Goal: Transaction & Acquisition: Book appointment/travel/reservation

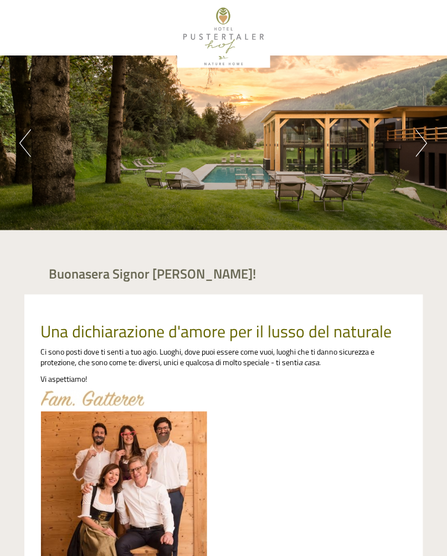
click at [419, 143] on button "Next" at bounding box center [422, 143] width 12 height 28
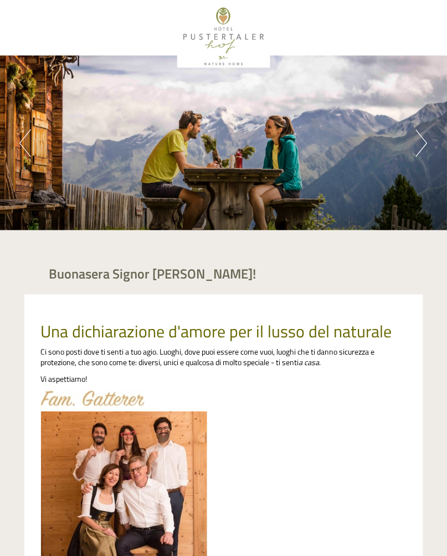
click at [426, 145] on button "Next" at bounding box center [422, 143] width 12 height 28
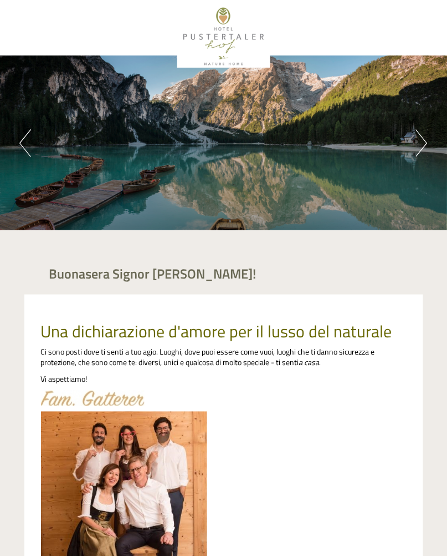
click at [427, 144] on button "Next" at bounding box center [422, 143] width 12 height 28
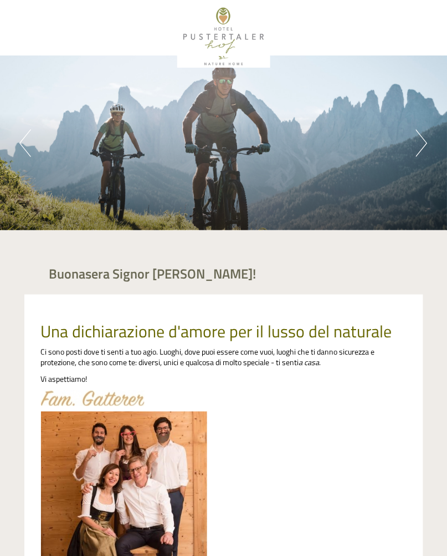
click at [417, 145] on button "Next" at bounding box center [422, 143] width 12 height 28
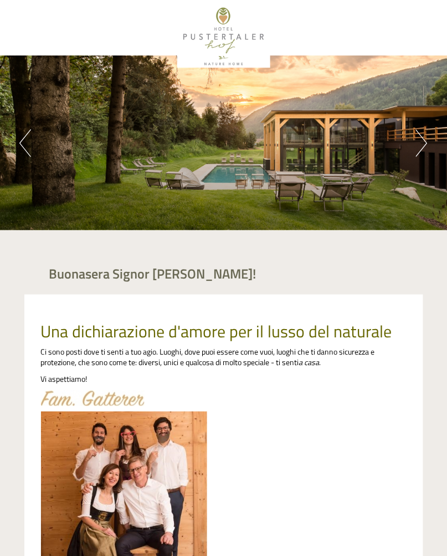
click at [418, 148] on button "Next" at bounding box center [422, 143] width 12 height 28
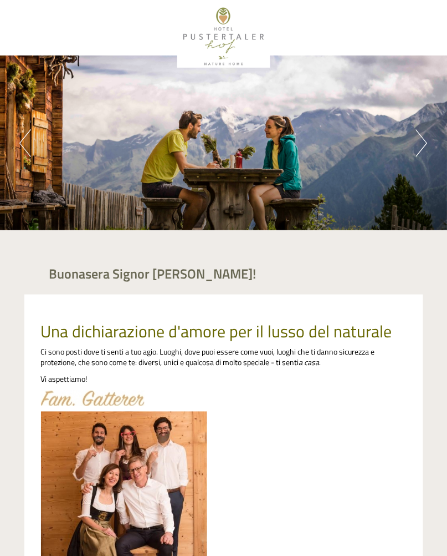
click at [417, 143] on button "Next" at bounding box center [422, 143] width 12 height 28
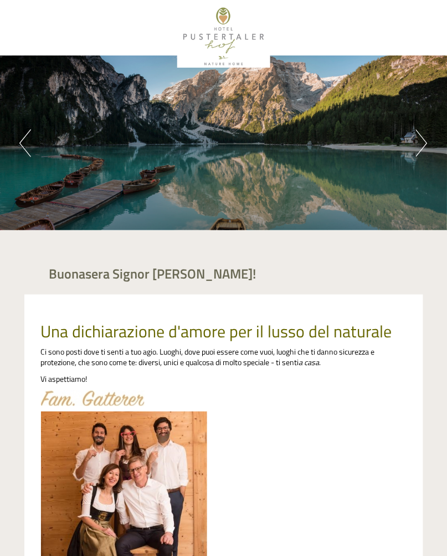
click at [419, 149] on button "Next" at bounding box center [422, 143] width 12 height 28
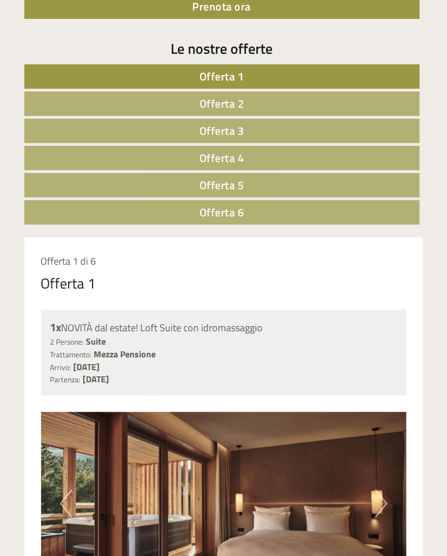
scroll to position [702, 0]
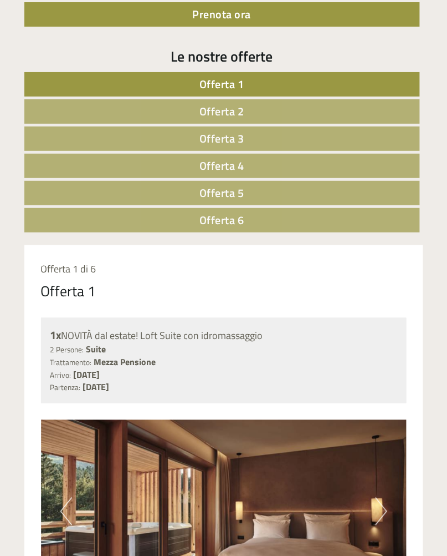
click at [95, 217] on link "Offerta 6" at bounding box center [222, 220] width 396 height 24
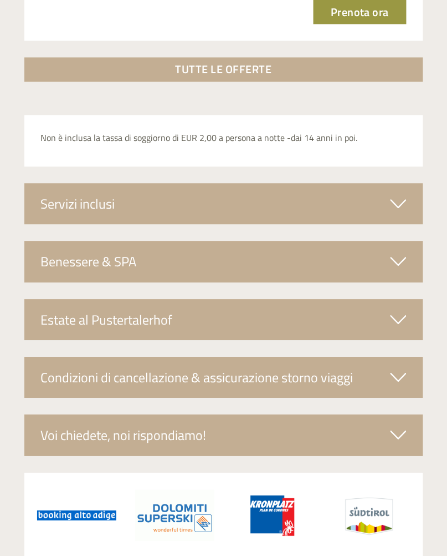
scroll to position [1784, 0]
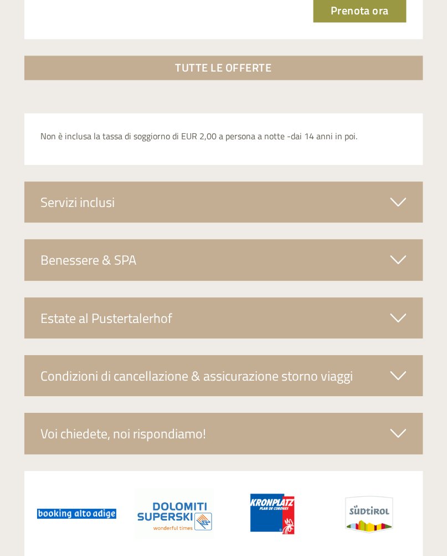
click at [165, 204] on div "Servizi inclusi" at bounding box center [223, 202] width 399 height 41
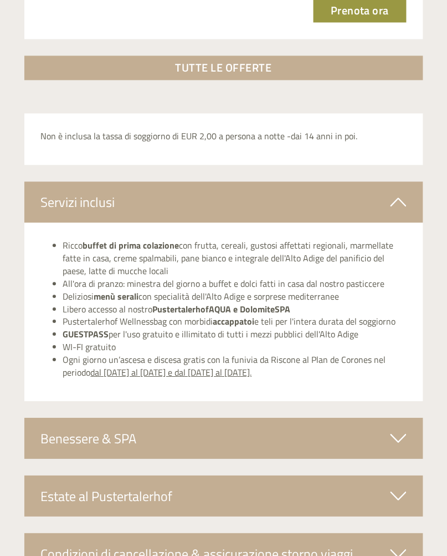
click at [173, 431] on div "Benessere & SPA" at bounding box center [223, 438] width 399 height 41
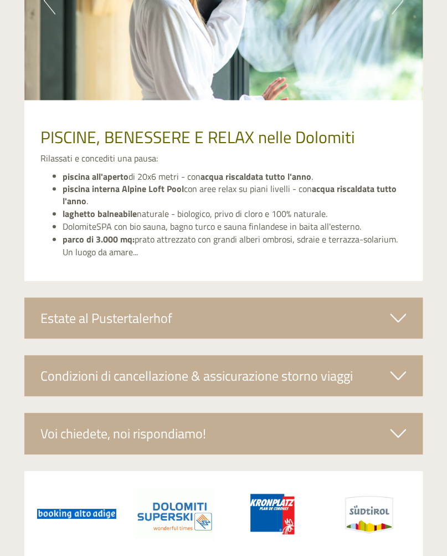
scroll to position [2343, 0]
click at [202, 312] on div "Estate al Pustertalerhof" at bounding box center [223, 318] width 399 height 41
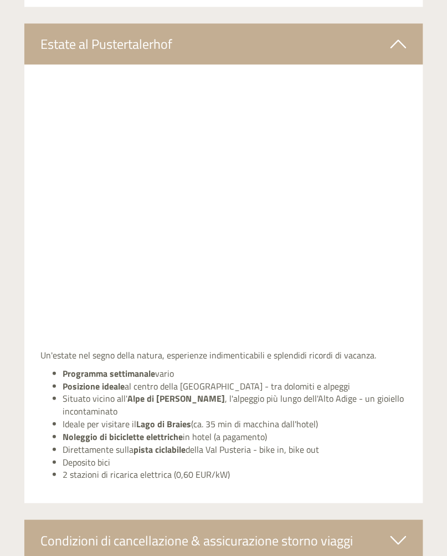
scroll to position [2618, 0]
click at [395, 46] on icon at bounding box center [399, 43] width 16 height 19
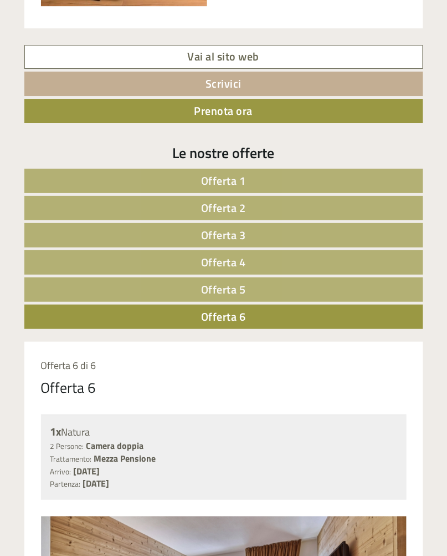
scroll to position [602, 0]
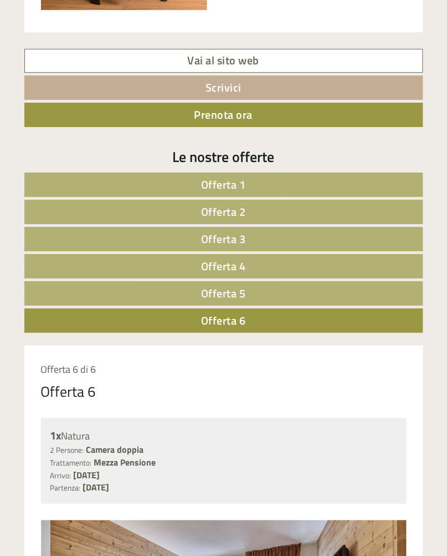
click at [117, 188] on link "Offerta 1" at bounding box center [223, 184] width 399 height 24
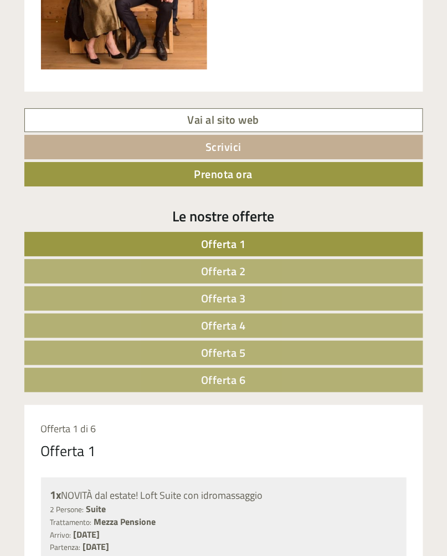
scroll to position [518, 0]
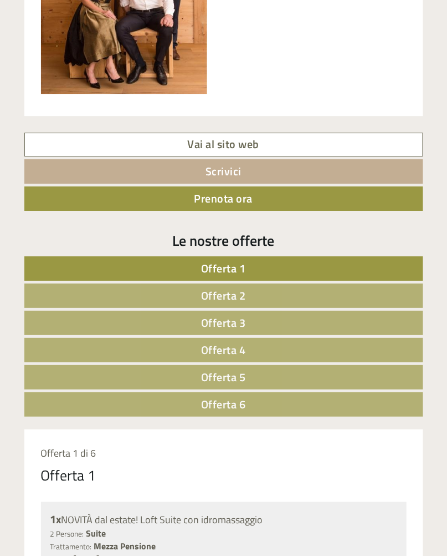
click at [106, 296] on link "Offerta 2" at bounding box center [223, 295] width 399 height 24
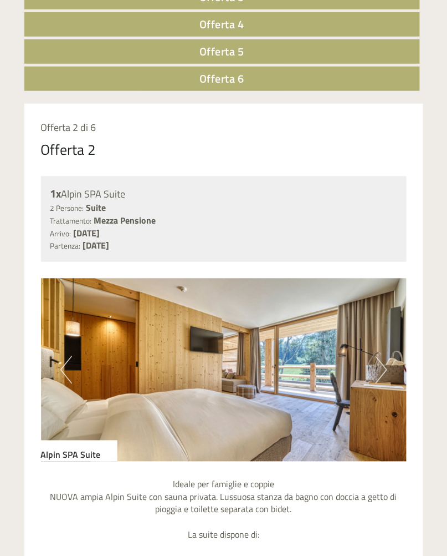
scroll to position [843, 0]
click at [375, 368] on img at bounding box center [224, 369] width 366 height 183
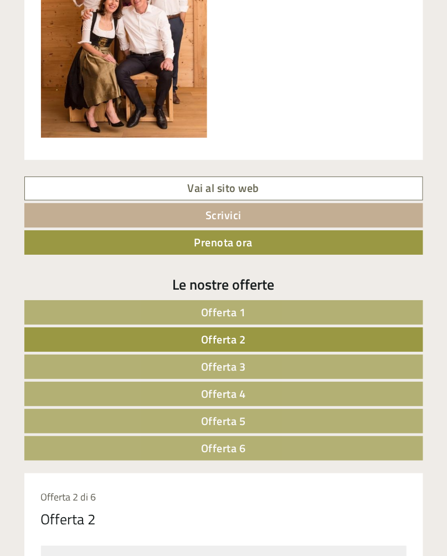
scroll to position [476, 0]
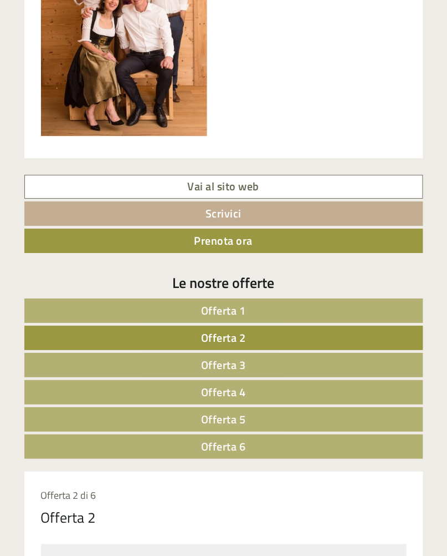
click at [135, 368] on link "Offerta 3" at bounding box center [223, 365] width 399 height 24
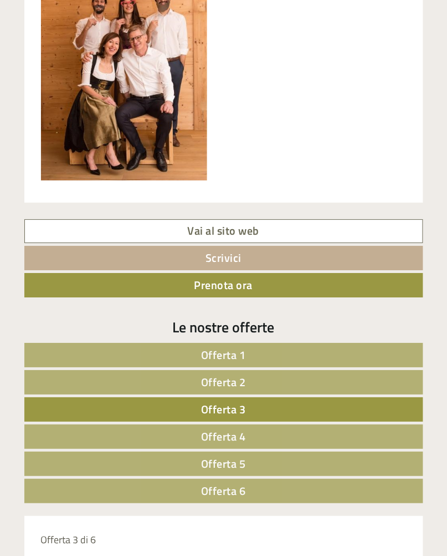
scroll to position [436, 0]
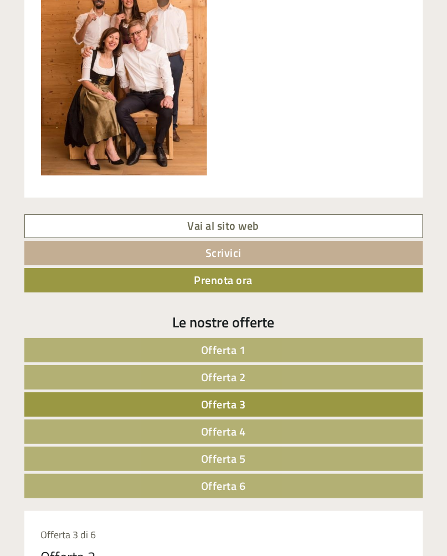
click at [140, 431] on link "Offerta 4" at bounding box center [223, 431] width 399 height 24
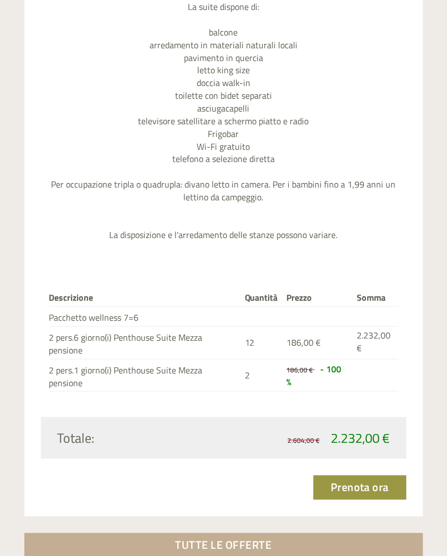
scroll to position [1359, 0]
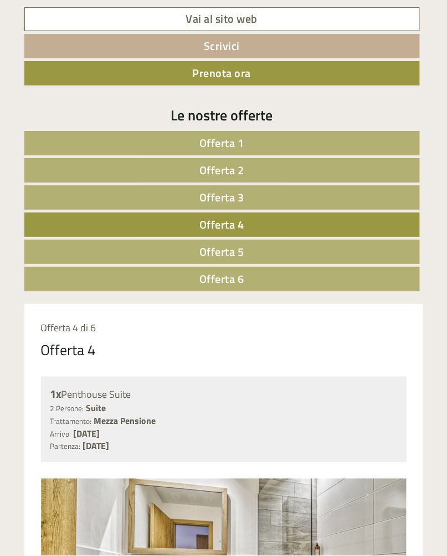
click at [126, 248] on link "Offerta 5" at bounding box center [222, 252] width 396 height 24
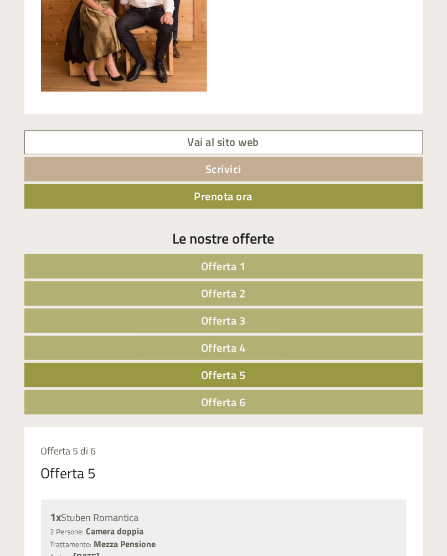
click at [141, 401] on link "Offerta 6" at bounding box center [223, 402] width 399 height 24
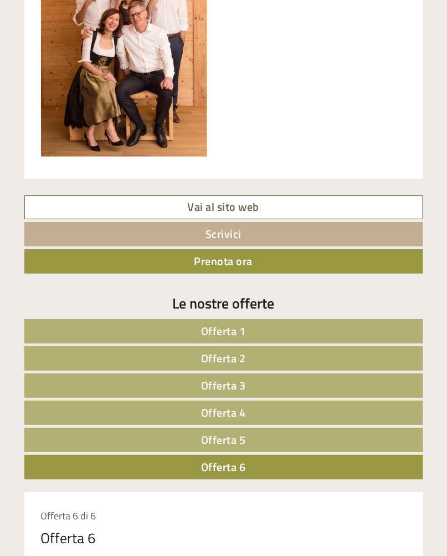
scroll to position [455, 0]
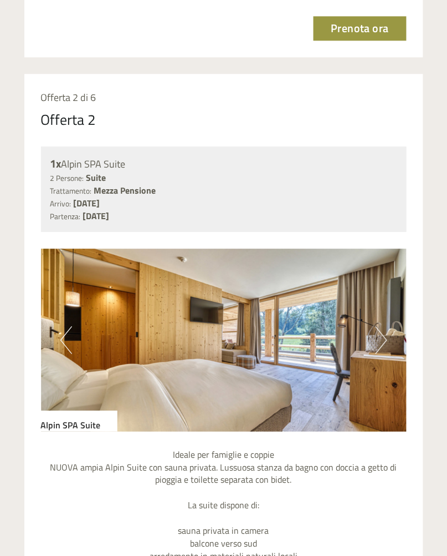
scroll to position [1871, 0]
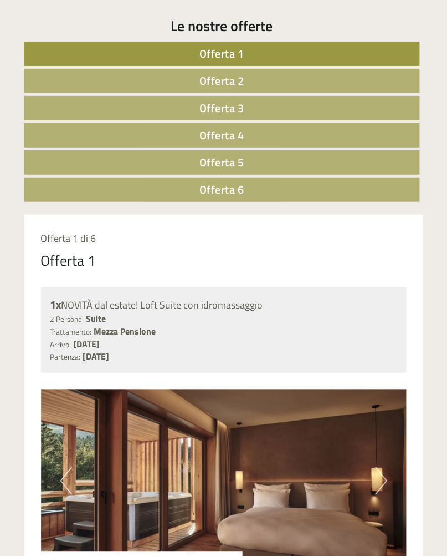
click at [361, 156] on link "Offerta 5" at bounding box center [222, 162] width 396 height 24
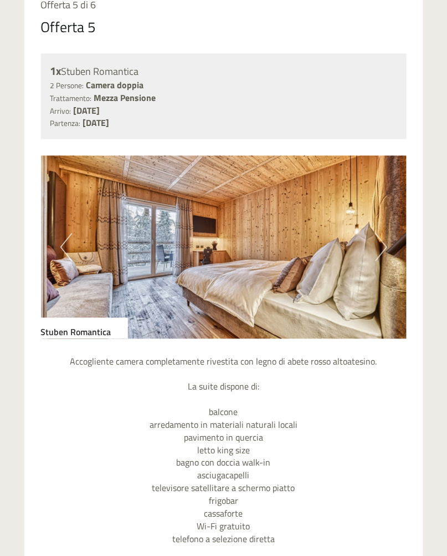
scroll to position [966, 0]
click at [382, 238] on button "Next" at bounding box center [382, 247] width 12 height 28
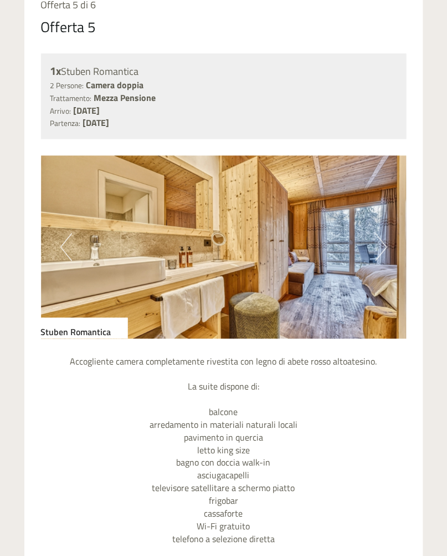
click at [378, 243] on button "Next" at bounding box center [382, 247] width 12 height 28
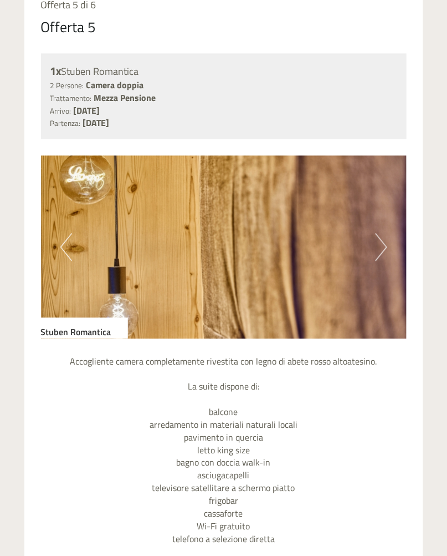
click at [374, 242] on img at bounding box center [224, 247] width 366 height 183
click at [370, 247] on img at bounding box center [224, 247] width 366 height 183
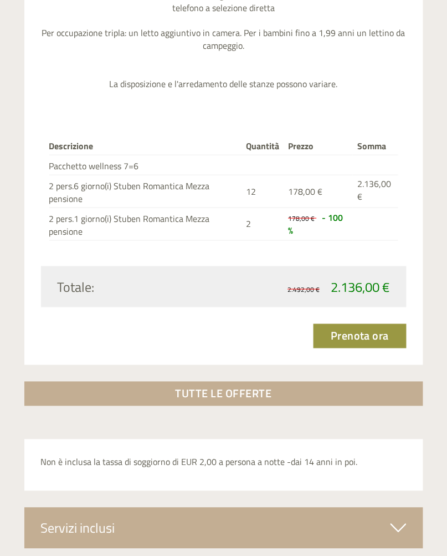
scroll to position [1497, 0]
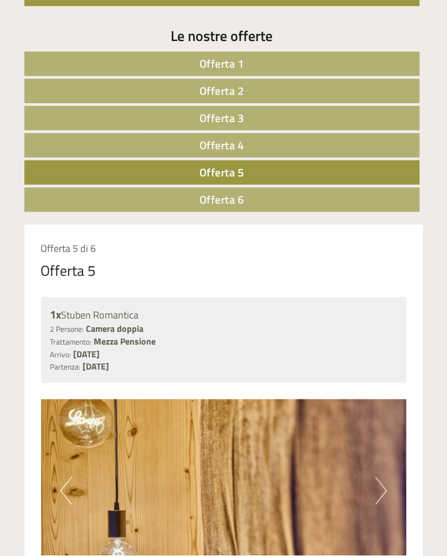
click at [357, 197] on link "Offerta 6" at bounding box center [222, 199] width 396 height 24
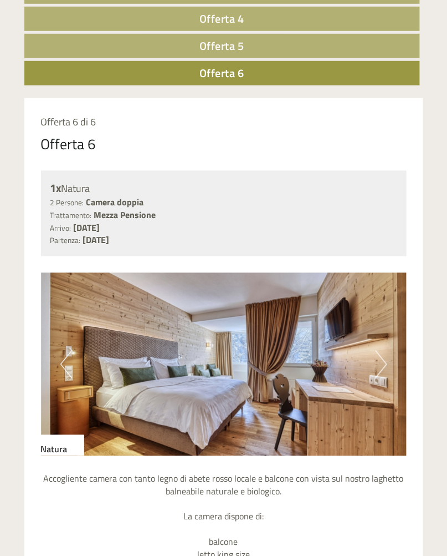
scroll to position [850, 0]
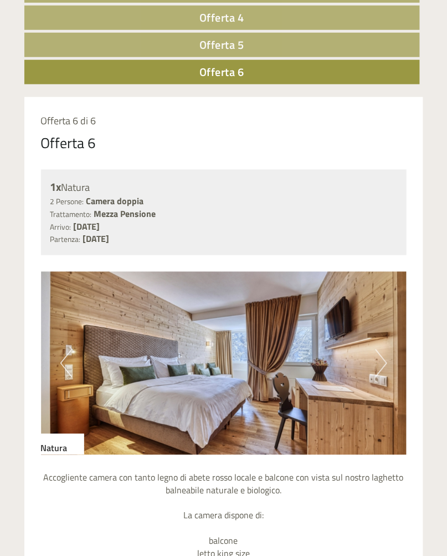
click at [379, 362] on button "Next" at bounding box center [382, 363] width 12 height 28
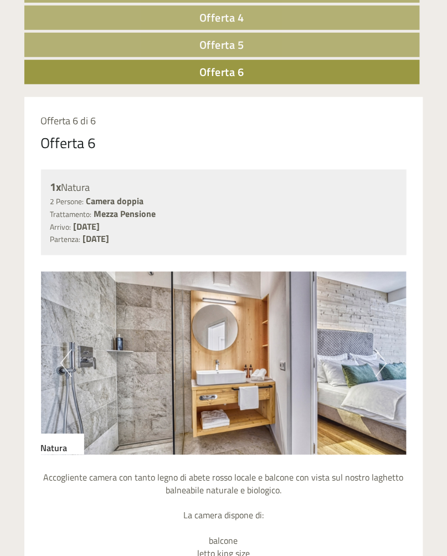
click at [378, 367] on button "Next" at bounding box center [382, 363] width 12 height 28
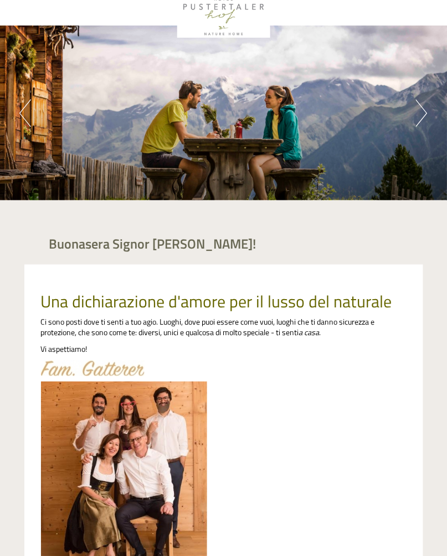
scroll to position [0, 0]
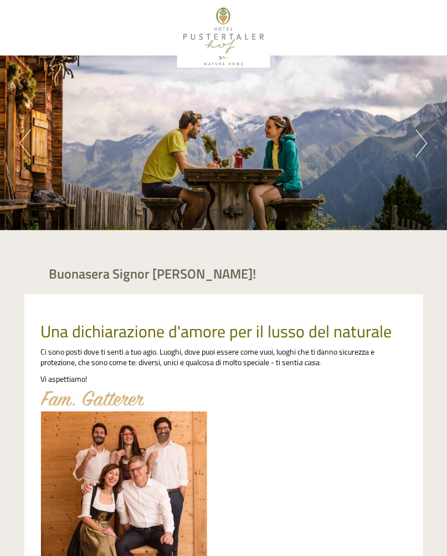
click at [417, 141] on button "Next" at bounding box center [422, 143] width 12 height 28
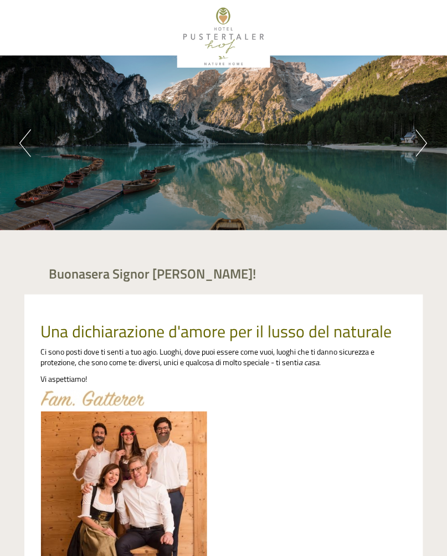
click at [417, 141] on button "Next" at bounding box center [422, 143] width 12 height 28
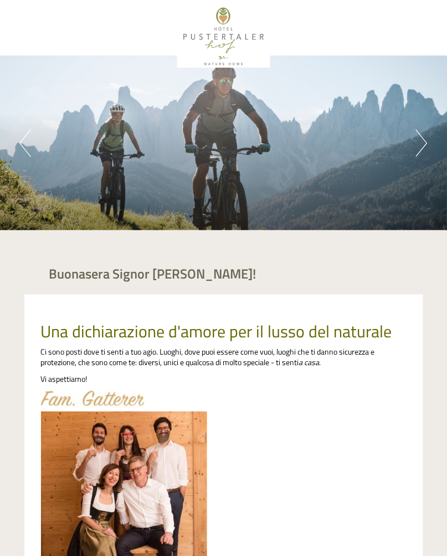
click at [417, 142] on button "Next" at bounding box center [422, 143] width 12 height 28
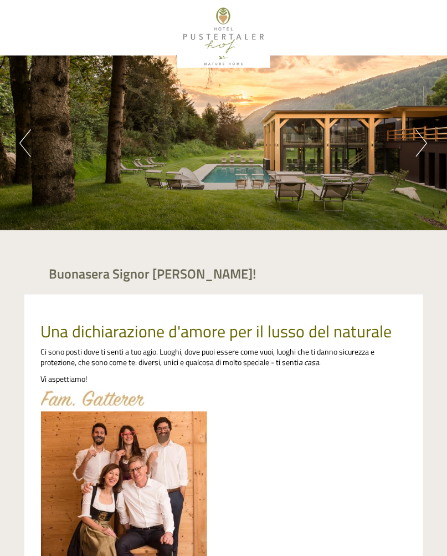
click at [420, 141] on button "Next" at bounding box center [422, 143] width 12 height 28
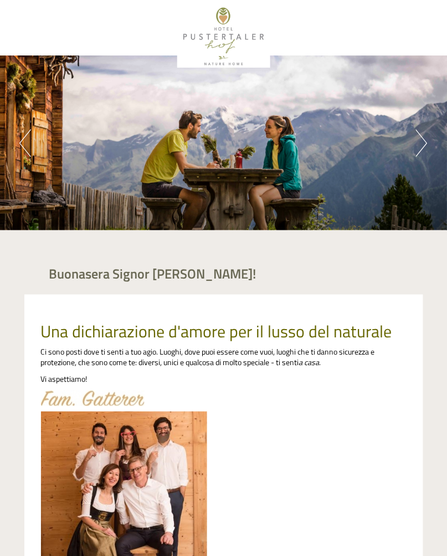
click at [420, 141] on button "Next" at bounding box center [422, 143] width 12 height 28
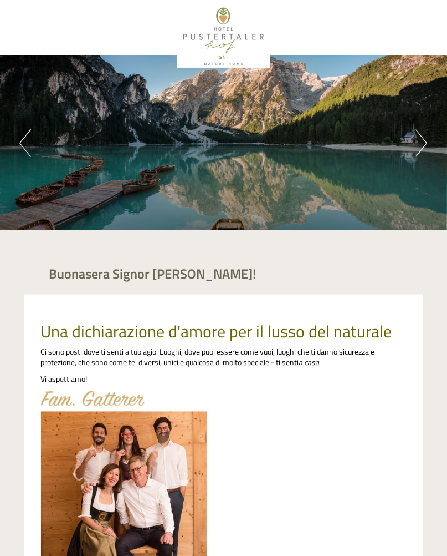
click at [418, 143] on button "Next" at bounding box center [422, 143] width 12 height 28
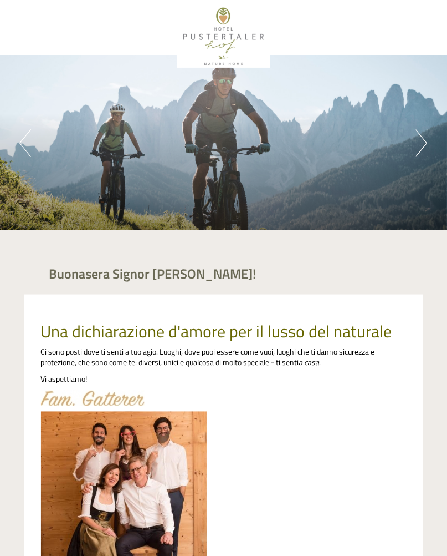
click at [418, 143] on button "Next" at bounding box center [422, 143] width 12 height 28
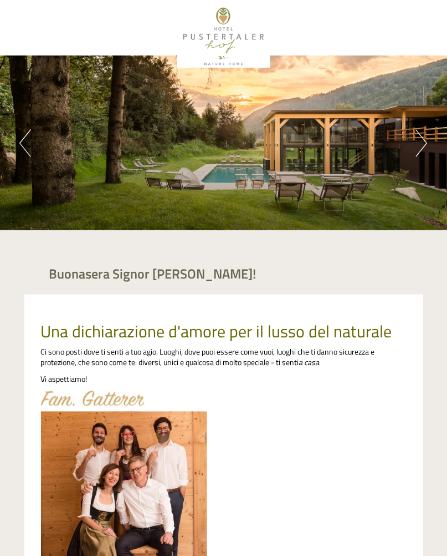
click at [419, 145] on button "Next" at bounding box center [422, 143] width 12 height 28
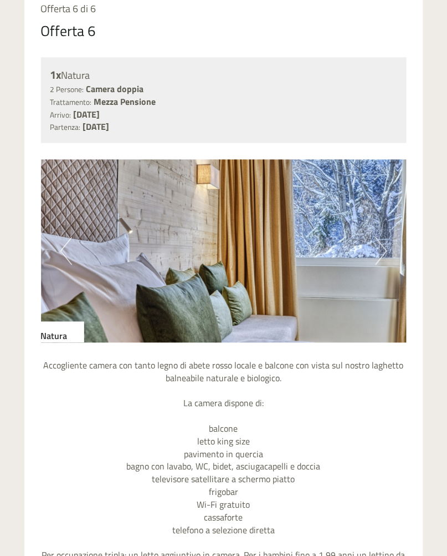
scroll to position [966, 0]
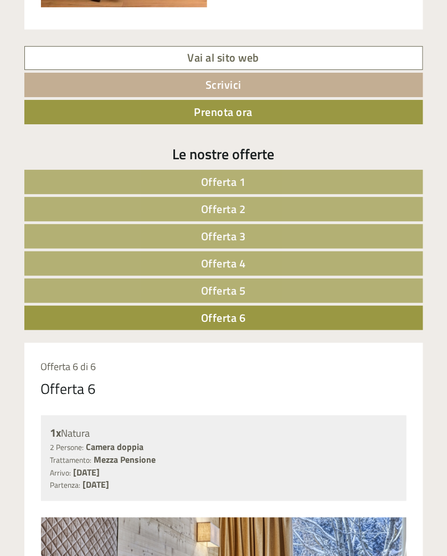
click at [355, 268] on link "Offerta 4" at bounding box center [223, 263] width 399 height 24
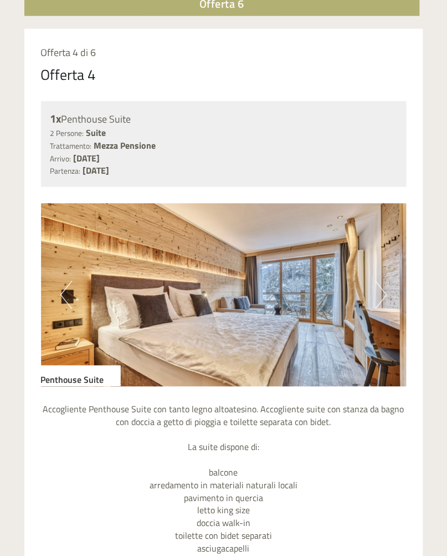
scroll to position [922, 0]
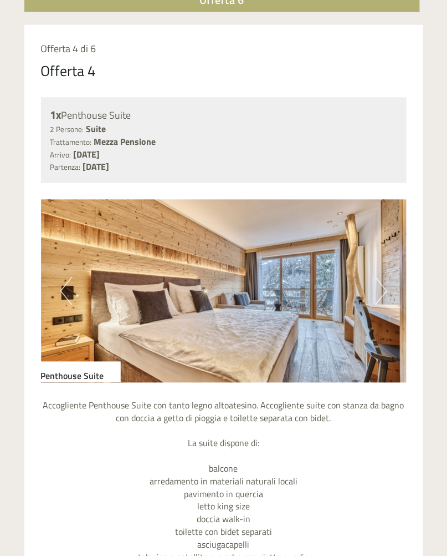
click at [373, 292] on img at bounding box center [224, 291] width 366 height 183
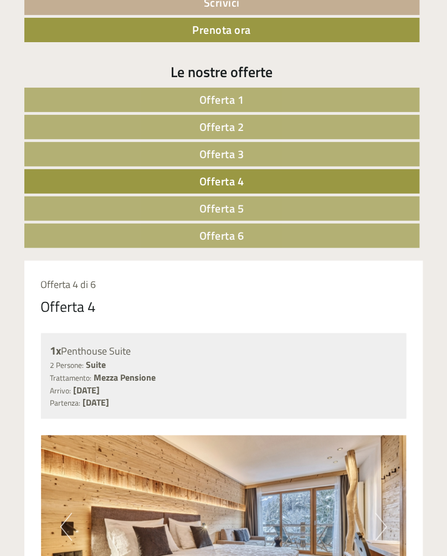
click at [370, 152] on link "Offerta 3" at bounding box center [222, 154] width 396 height 24
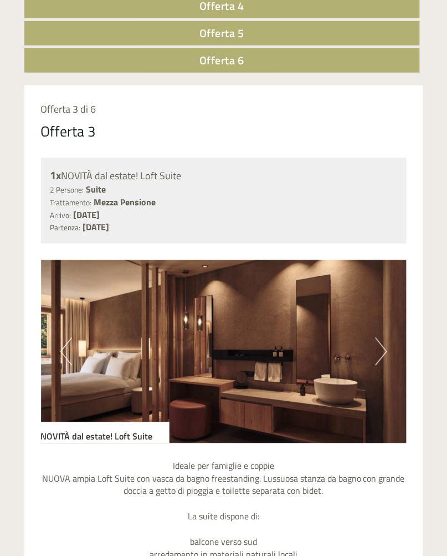
scroll to position [862, 0]
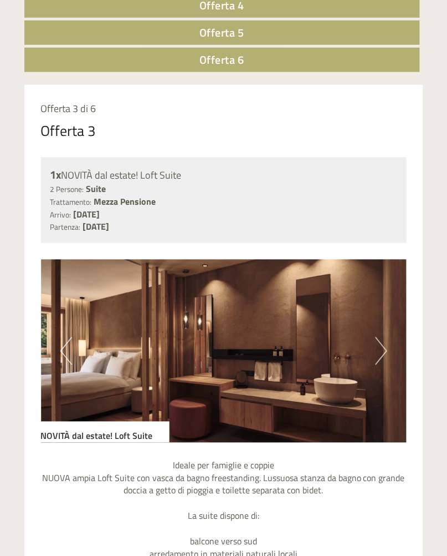
click at [377, 357] on button "Next" at bounding box center [382, 351] width 12 height 28
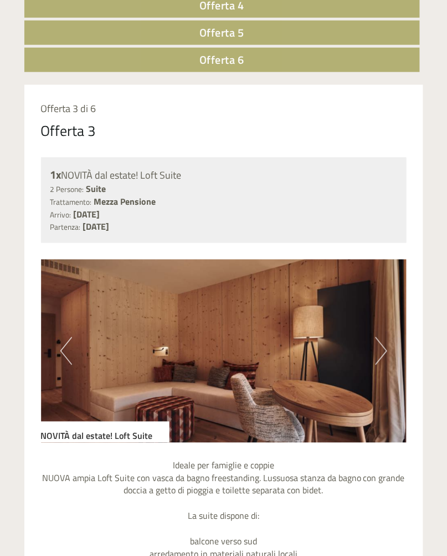
click at [377, 357] on button "Next" at bounding box center [382, 351] width 12 height 28
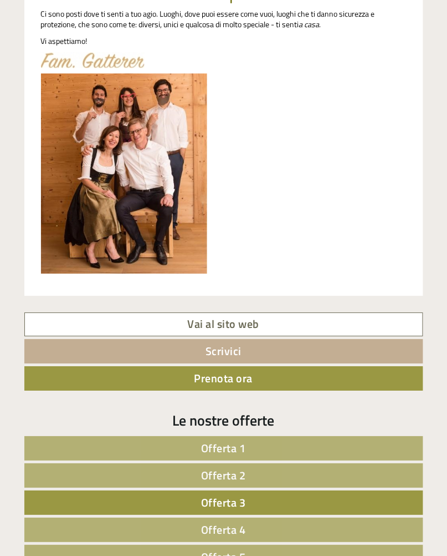
scroll to position [339, 0]
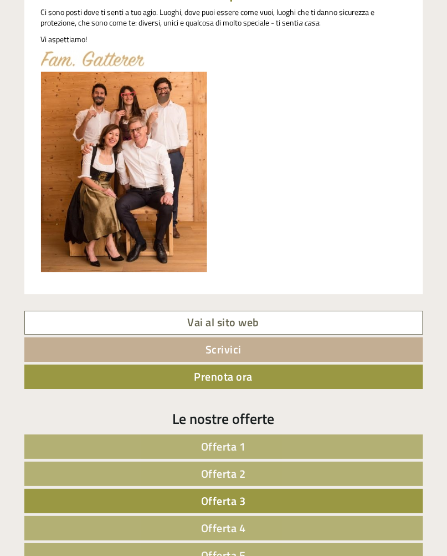
click at [354, 444] on link "Offerta 1" at bounding box center [223, 447] width 399 height 24
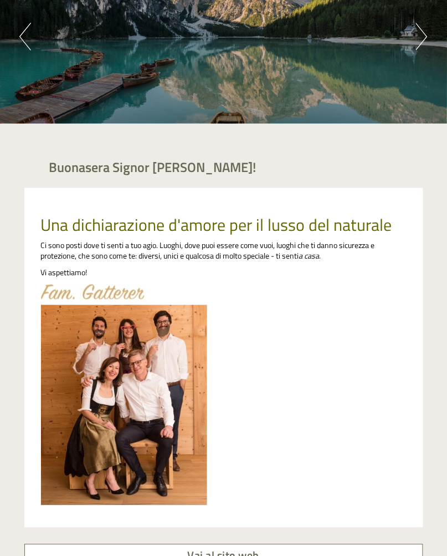
scroll to position [0, 0]
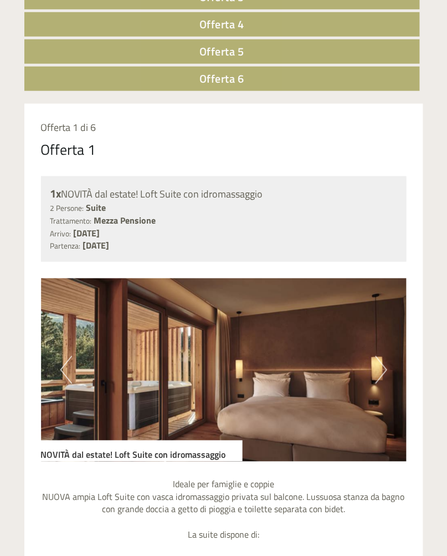
click at [143, 82] on link "Offerta 6" at bounding box center [222, 79] width 396 height 24
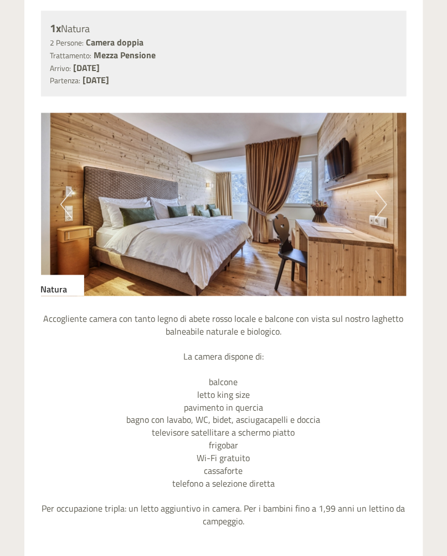
scroll to position [1008, 0]
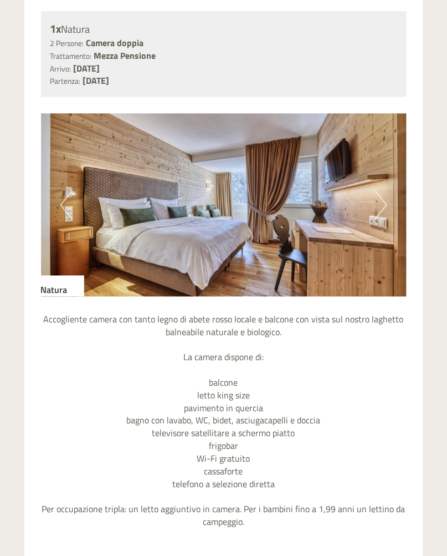
click at [384, 201] on button "Next" at bounding box center [382, 205] width 12 height 28
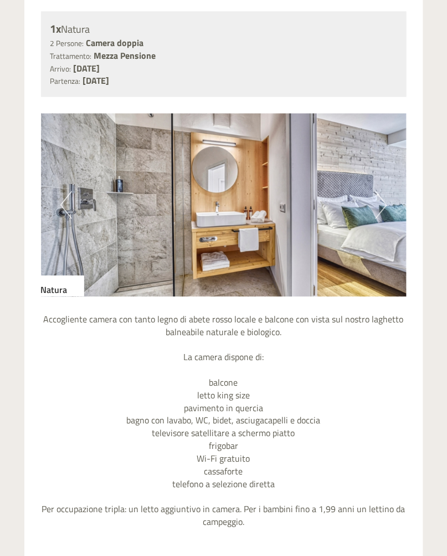
click at [378, 202] on button "Next" at bounding box center [382, 205] width 12 height 28
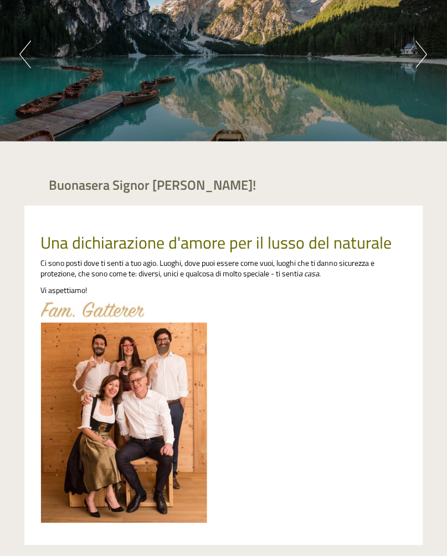
scroll to position [0, 0]
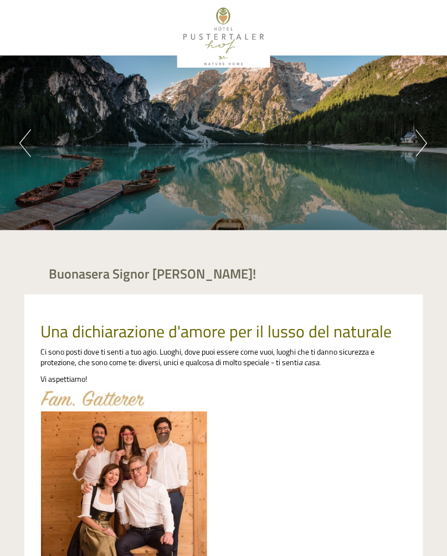
click at [417, 143] on button "Next" at bounding box center [422, 143] width 12 height 28
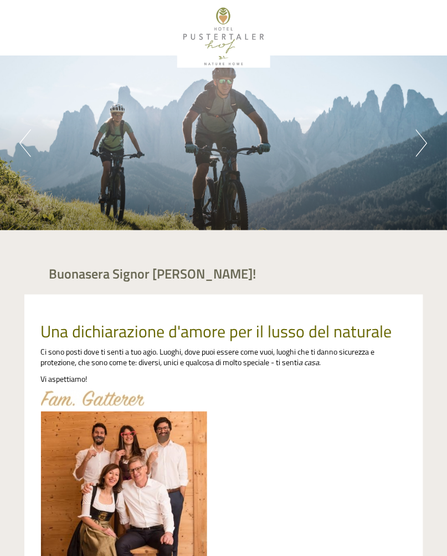
click at [419, 143] on button "Next" at bounding box center [422, 143] width 12 height 28
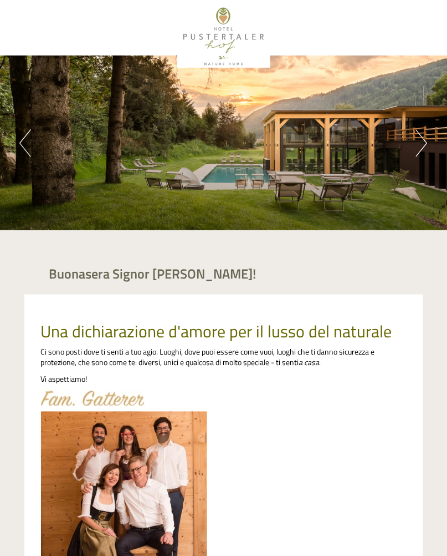
click at [420, 149] on button "Next" at bounding box center [422, 143] width 12 height 28
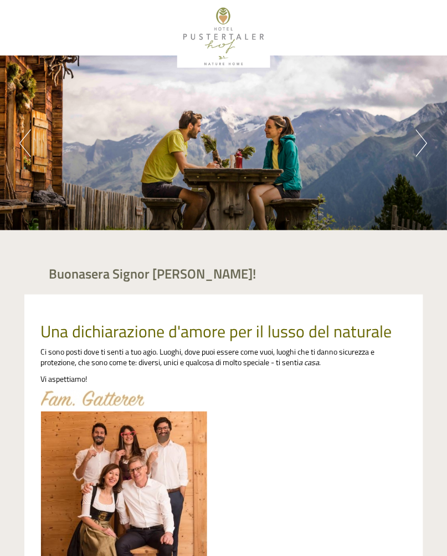
click at [420, 149] on button "Next" at bounding box center [422, 143] width 12 height 28
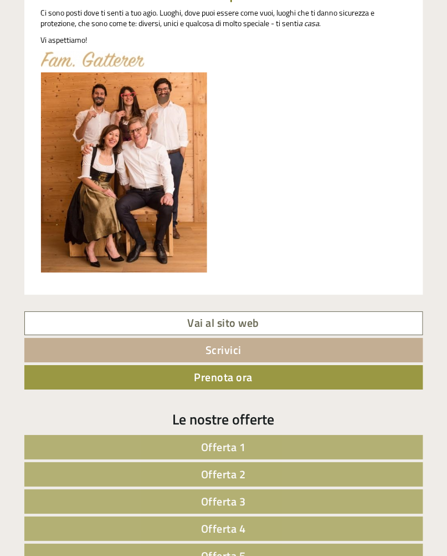
scroll to position [362, 0]
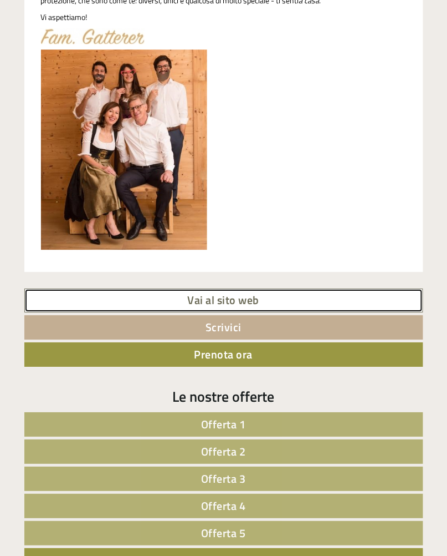
click at [359, 302] on link "Vai al sito web" at bounding box center [223, 301] width 399 height 24
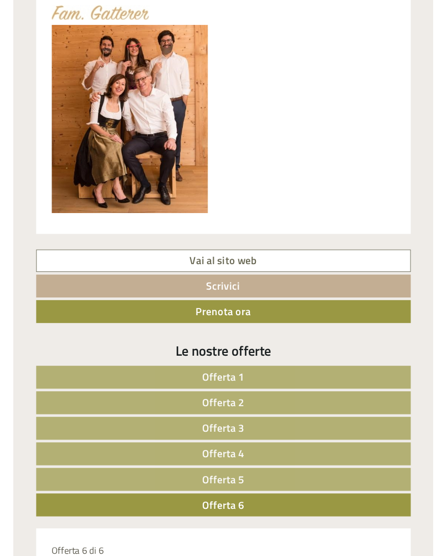
scroll to position [397, 0]
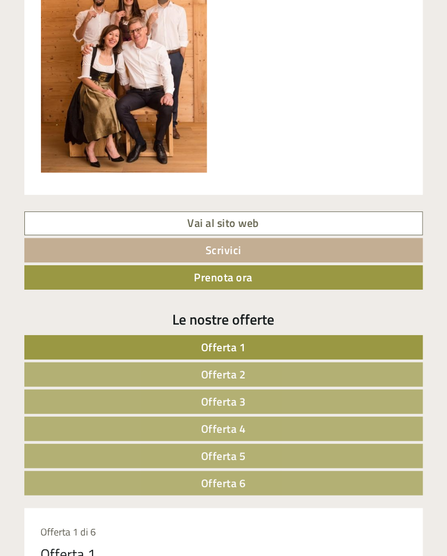
scroll to position [443, 0]
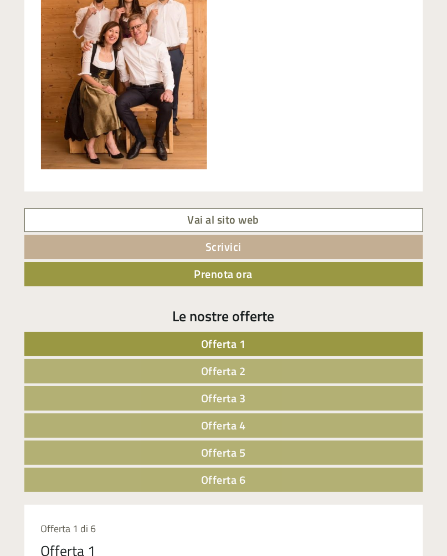
click at [124, 403] on link "Offerta 3" at bounding box center [223, 398] width 399 height 24
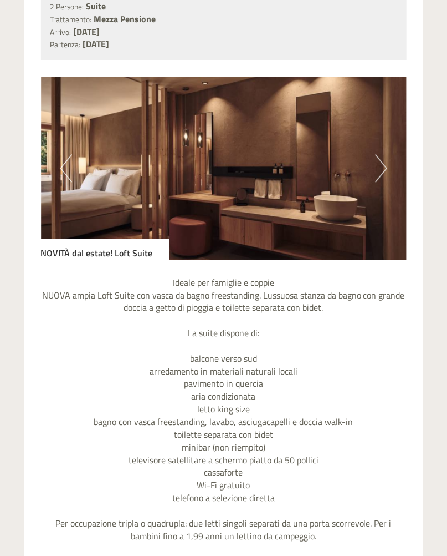
scroll to position [1045, 0]
click at [380, 159] on button "Next" at bounding box center [382, 169] width 12 height 28
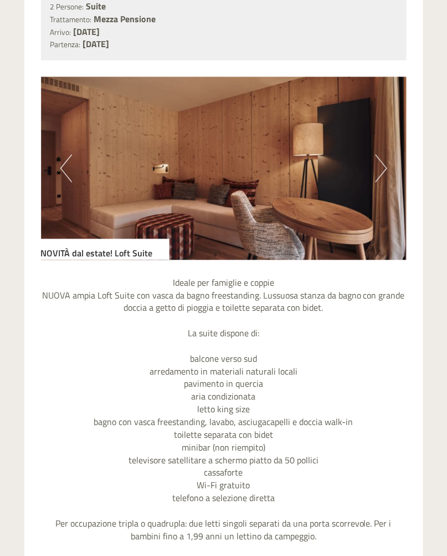
click at [380, 161] on button "Next" at bounding box center [382, 169] width 12 height 28
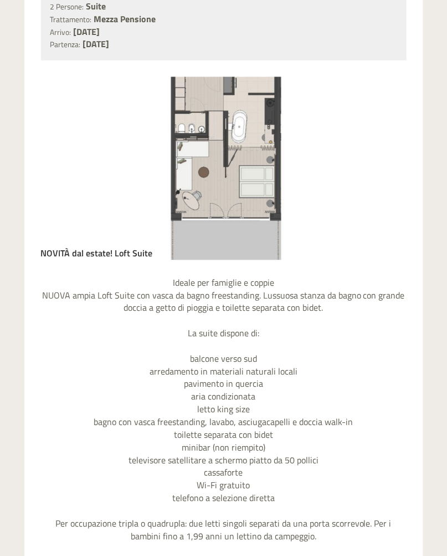
click at [379, 184] on img at bounding box center [224, 168] width 366 height 183
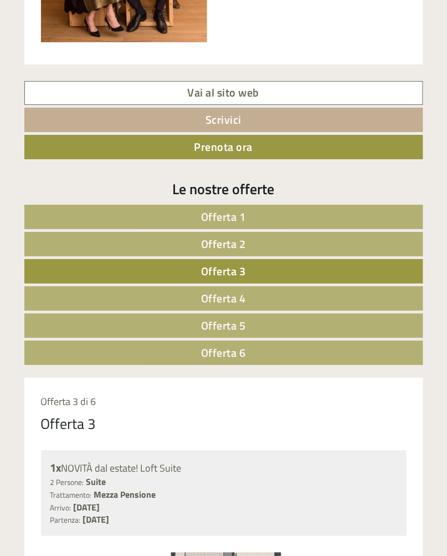
click at [377, 298] on link "Offerta 4" at bounding box center [223, 298] width 399 height 24
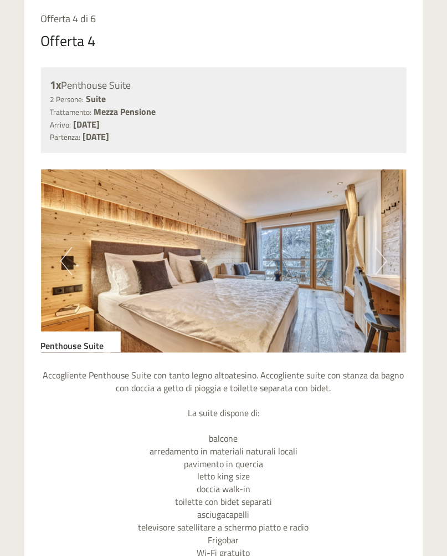
scroll to position [954, 0]
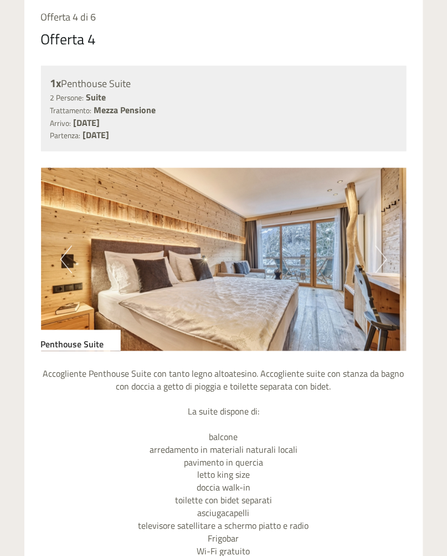
click at [375, 260] on img at bounding box center [224, 259] width 366 height 183
click at [367, 264] on img at bounding box center [224, 259] width 366 height 183
click at [376, 262] on button "Next" at bounding box center [382, 260] width 12 height 28
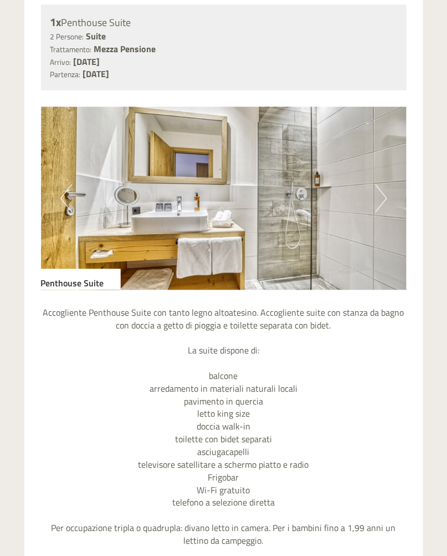
scroll to position [1010, 0]
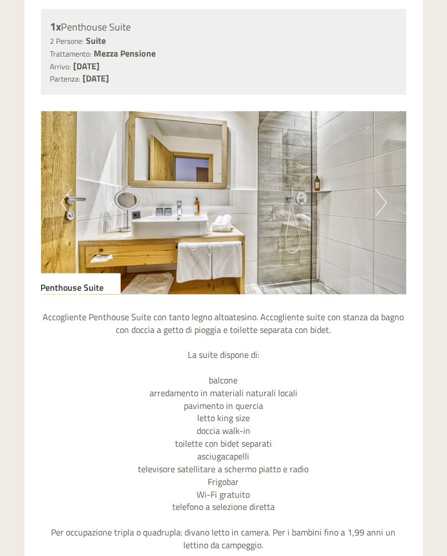
click at [375, 202] on img at bounding box center [224, 202] width 366 height 183
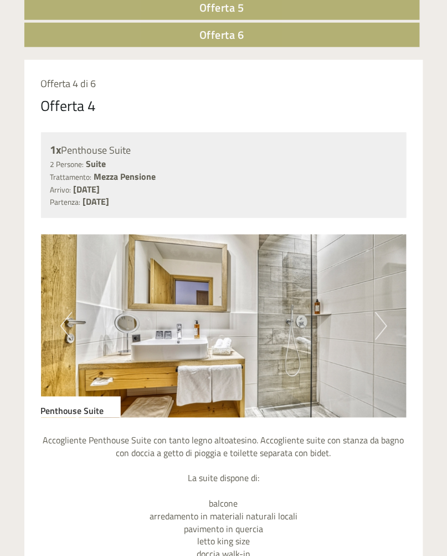
scroll to position [838, 0]
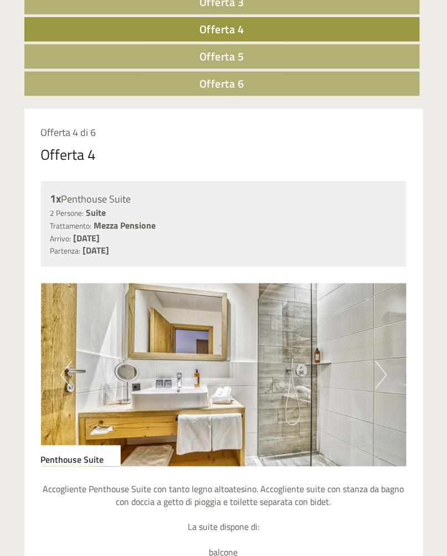
click at [160, 80] on link "Offerta 6" at bounding box center [222, 84] width 396 height 24
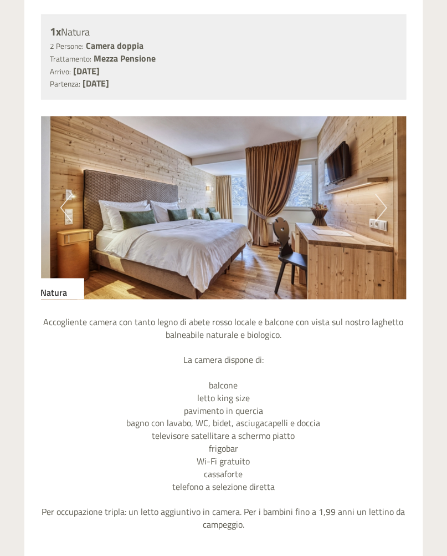
scroll to position [1007, 0]
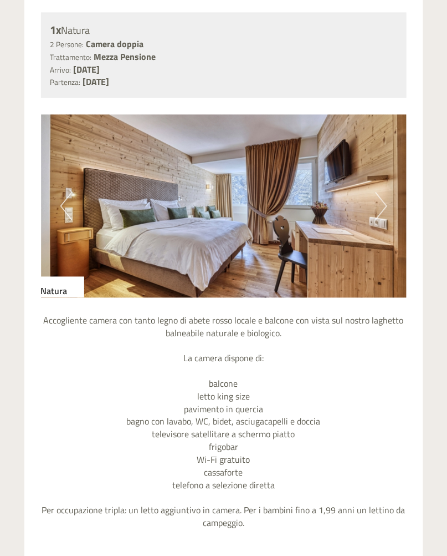
click at [380, 205] on button "Next" at bounding box center [382, 206] width 12 height 28
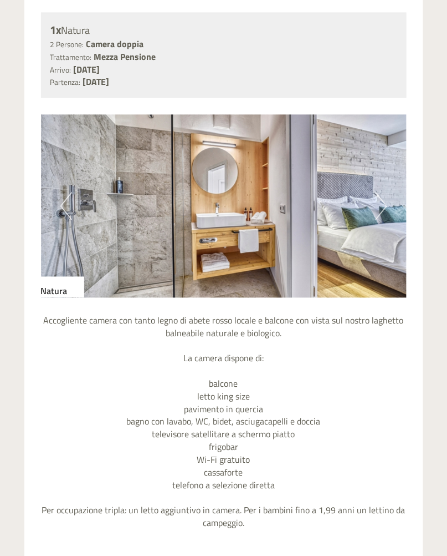
click at [380, 201] on button "Next" at bounding box center [382, 206] width 12 height 28
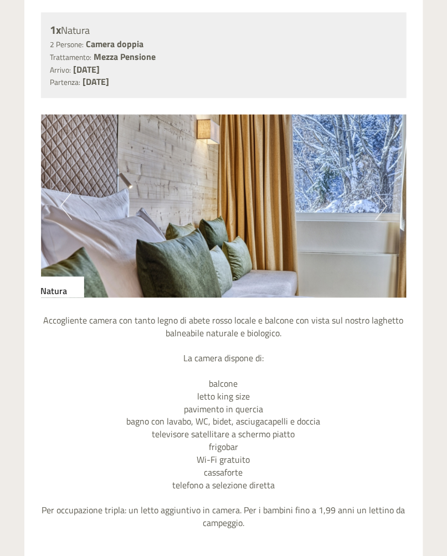
click at [382, 203] on button "Next" at bounding box center [382, 206] width 12 height 28
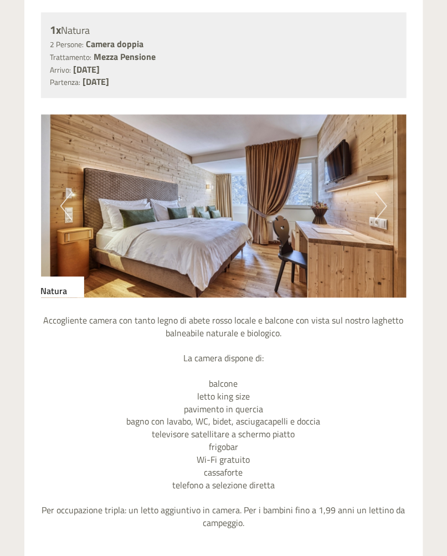
click at [382, 203] on button "Next" at bounding box center [382, 206] width 12 height 28
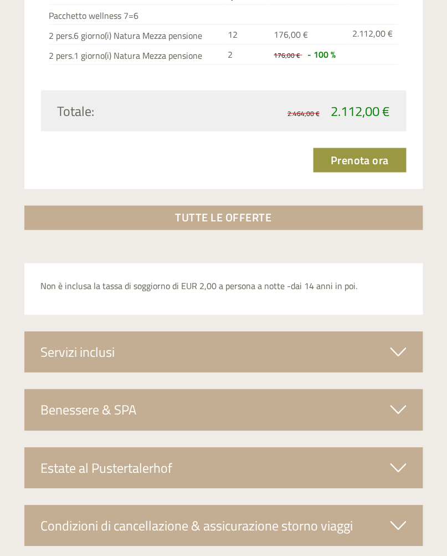
scroll to position [1633, 0]
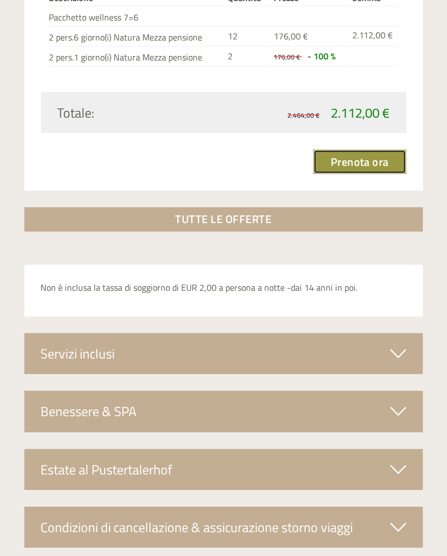
click at [367, 156] on link "Prenota ora" at bounding box center [360, 162] width 93 height 24
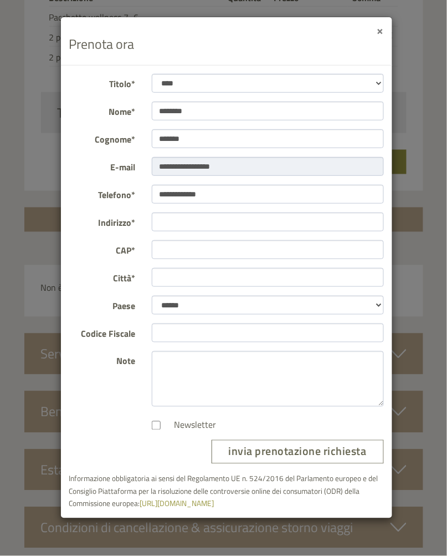
click at [381, 36] on button "×" at bounding box center [381, 30] width 7 height 12
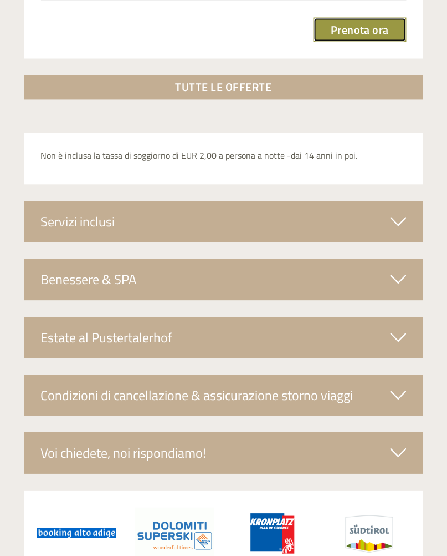
scroll to position [1784, 0]
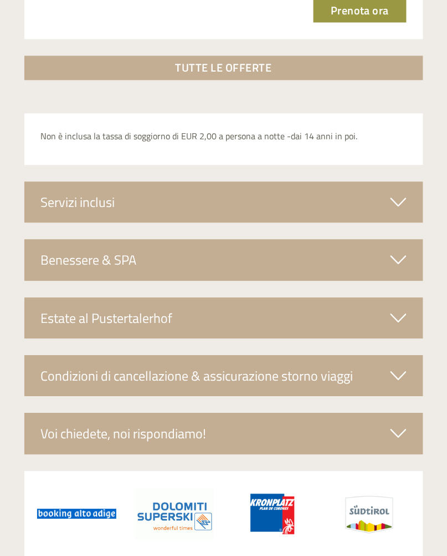
click at [68, 377] on div "Condizioni di cancellazione & assicurazione storno viaggi" at bounding box center [223, 375] width 399 height 41
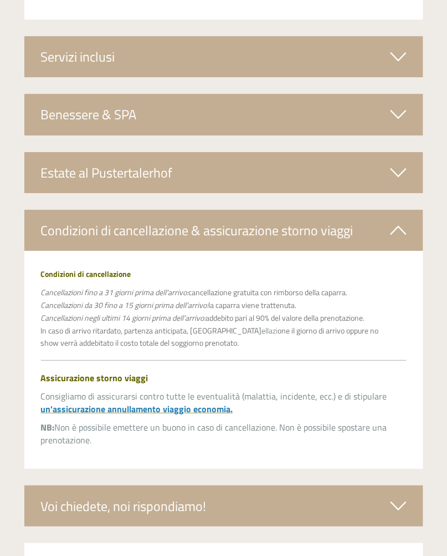
scroll to position [1930, 0]
click at [392, 164] on icon at bounding box center [399, 173] width 16 height 19
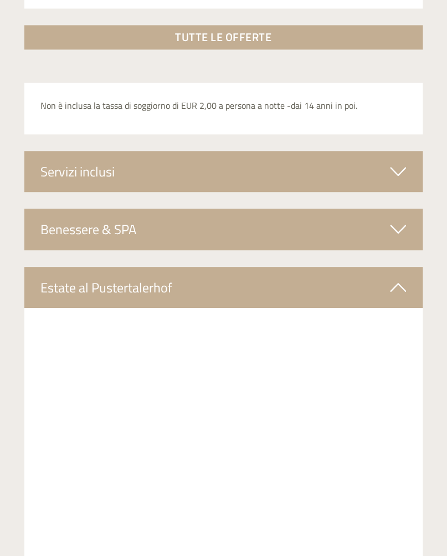
scroll to position [1808, 0]
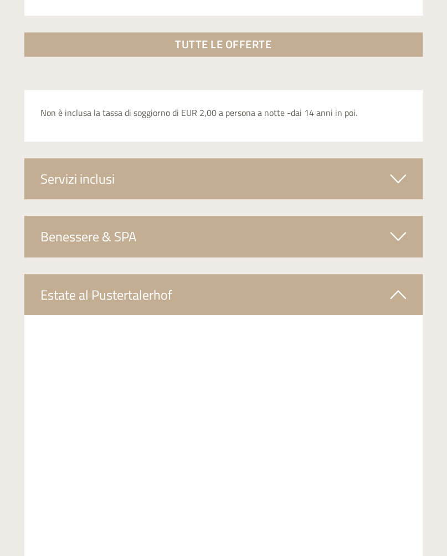
click at [60, 187] on div "Servizi inclusi" at bounding box center [223, 179] width 399 height 41
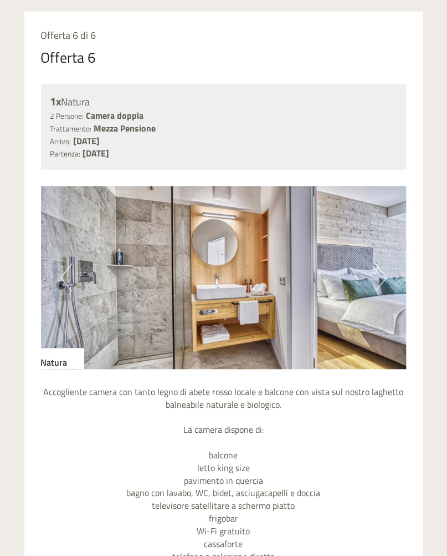
scroll to position [930, 0]
